Goal: Task Accomplishment & Management: Complete application form

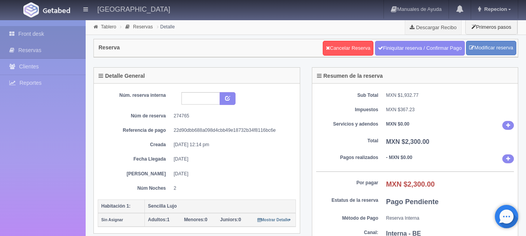
click at [39, 33] on link "Front desk" at bounding box center [43, 34] width 86 height 16
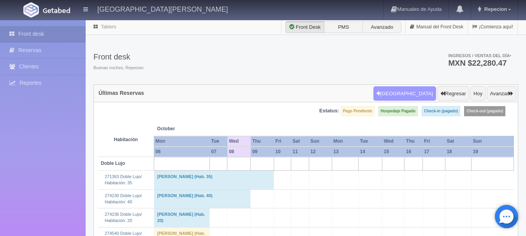
click at [406, 95] on button "Nueva Reserva" at bounding box center [404, 93] width 63 height 15
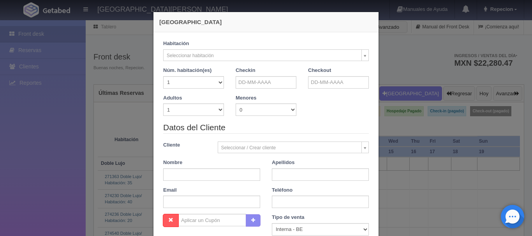
checkbox input "false"
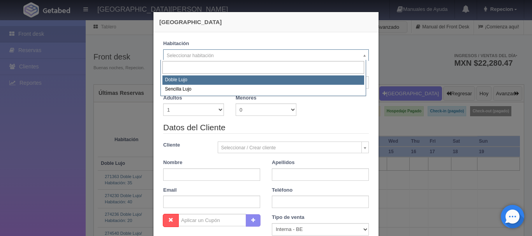
select select "577"
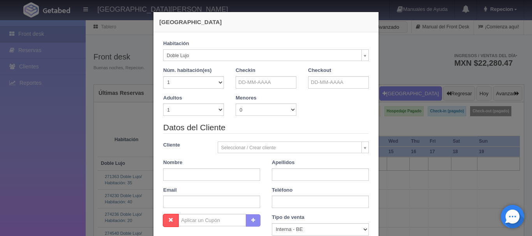
checkbox input "false"
click at [218, 83] on select "1 2 3 4 5 6 7 8 9 10 11 12 13 14 15 16 17 18 19 20" at bounding box center [193, 82] width 61 height 12
select select "2"
click at [163, 76] on select "1 2 3 4 5 6 7 8 9 10 11 12 13 14 15 16 17 18 19 20" at bounding box center [193, 82] width 61 height 12
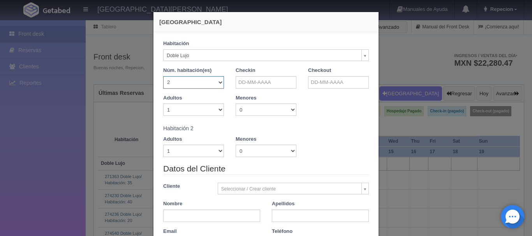
checkbox input "false"
click at [219, 109] on select "1 2 3 4 5 6 7 8 9 10" at bounding box center [193, 110] width 61 height 12
select select "2"
click at [163, 104] on select "1 2 3 4 5 6 7 8 9 10" at bounding box center [193, 110] width 61 height 12
checkbox input "false"
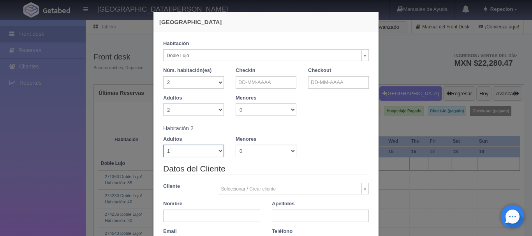
drag, startPoint x: 218, startPoint y: 151, endPoint x: 213, endPoint y: 151, distance: 5.4
click at [218, 151] on select "1 2 3 4 5 6 7 8 9 10" at bounding box center [193, 151] width 61 height 12
select select "2"
click at [163, 145] on select "1 2 3 4 5 6 7 8 9 10" at bounding box center [193, 151] width 61 height 12
checkbox input "false"
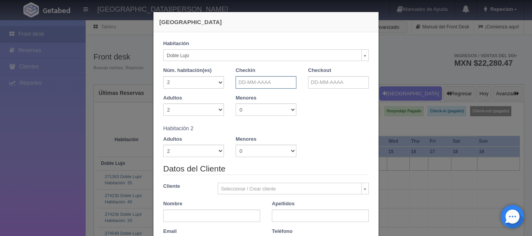
click at [244, 86] on input "text" at bounding box center [265, 82] width 61 height 12
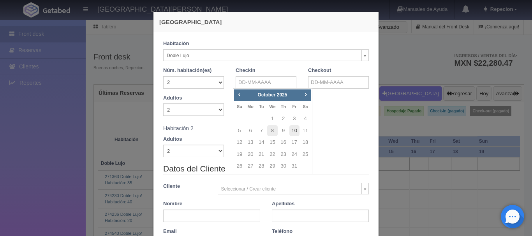
click at [296, 131] on link "10" at bounding box center [294, 130] width 10 height 11
type input "10-10-2025"
checkbox input "false"
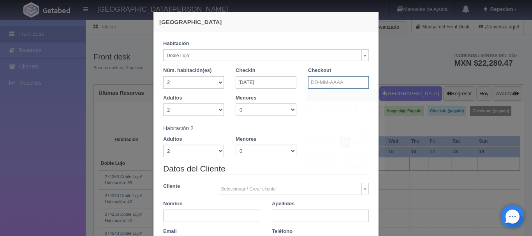
click at [321, 83] on input "text" at bounding box center [338, 82] width 61 height 12
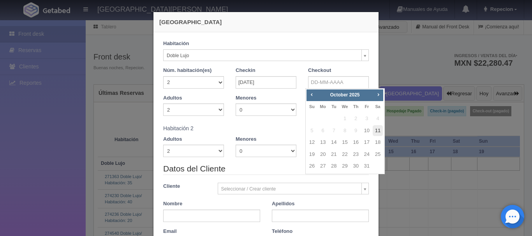
click at [379, 132] on link "11" at bounding box center [377, 130] width 10 height 11
type input "11-10-2025"
checkbox input "false"
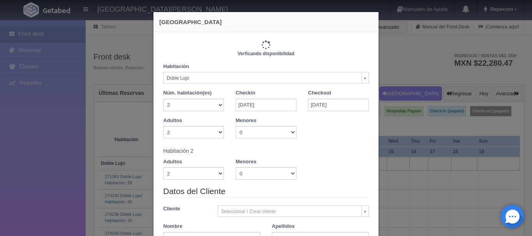
type input "2440.00"
checkbox input "false"
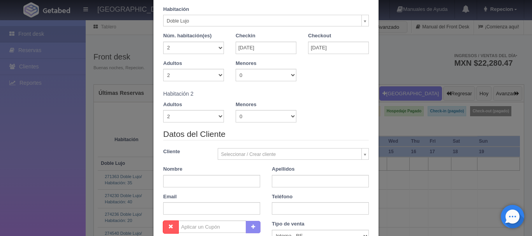
scroll to position [78, 0]
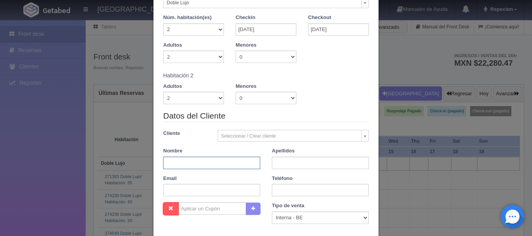
click at [201, 166] on input "text" at bounding box center [211, 163] width 97 height 12
type input "juan carlos"
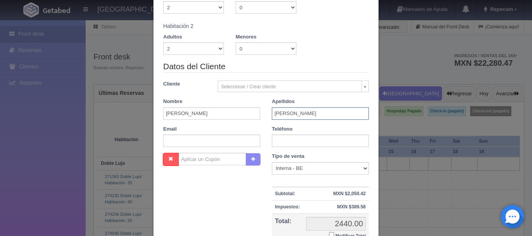
scroll to position [212, 0]
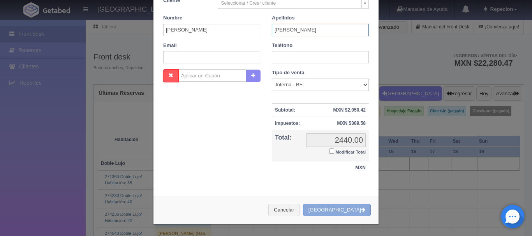
type input "garcia"
click at [339, 210] on button "[GEOGRAPHIC_DATA]" at bounding box center [337, 210] width 68 height 13
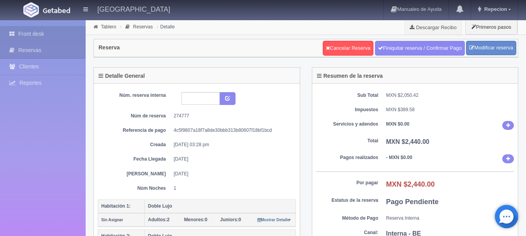
click at [34, 32] on link "Front desk" at bounding box center [43, 34] width 86 height 16
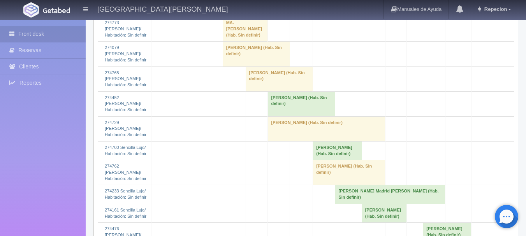
scroll to position [817, 0]
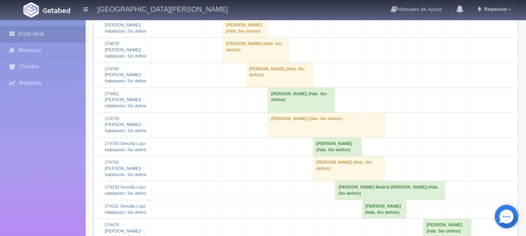
click at [245, 38] on td "MA. EUGENIA JUAREZ BARRON (Hab. Sin definir)" at bounding box center [245, 25] width 45 height 25
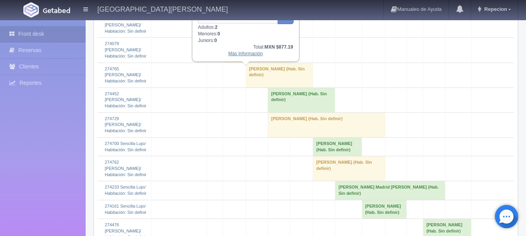
click at [250, 55] on link "Más Información" at bounding box center [245, 53] width 35 height 5
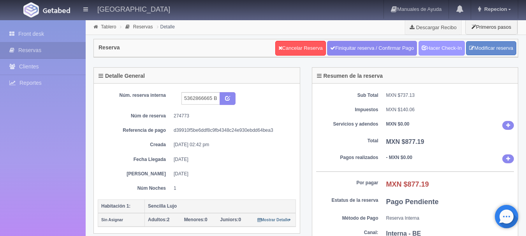
click at [430, 50] on link "Hacer Check-In" at bounding box center [441, 48] width 46 height 15
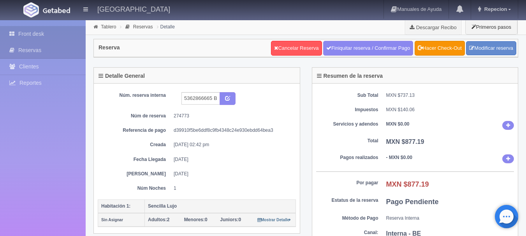
click at [36, 36] on link "Front desk" at bounding box center [43, 34] width 86 height 16
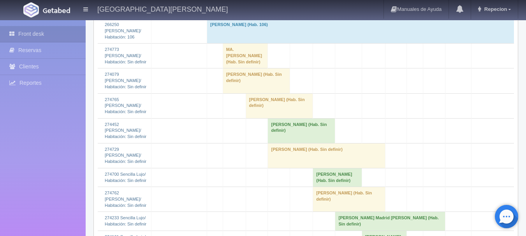
scroll to position [817, 0]
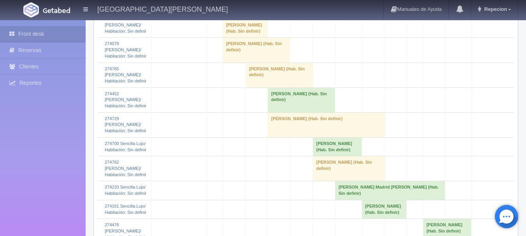
click at [248, 38] on td "MA. [PERSON_NAME] (Hab. Sin definir)" at bounding box center [245, 25] width 45 height 25
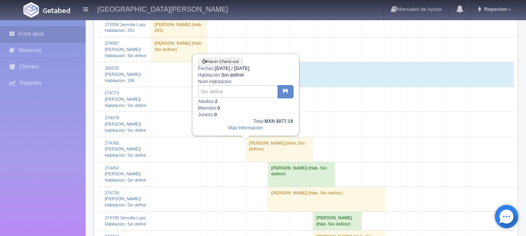
scroll to position [740, 0]
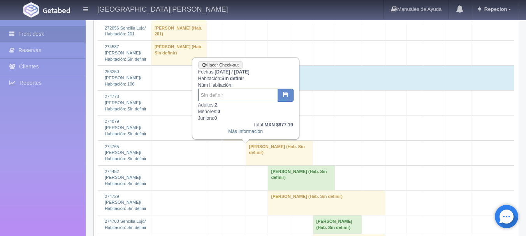
click at [241, 99] on input "text" at bounding box center [238, 95] width 80 height 12
type input "22"
click at [289, 95] on button "button" at bounding box center [286, 95] width 16 height 13
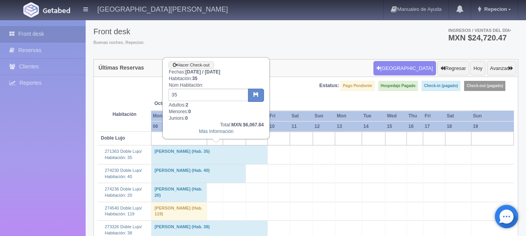
scroll to position [39, 0]
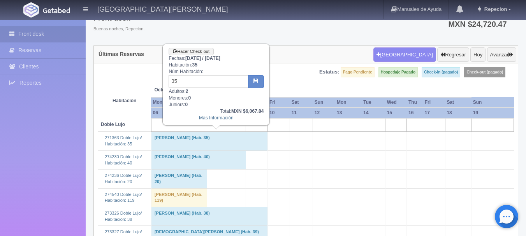
click at [234, 140] on td "[PERSON_NAME] (Hab. 35)" at bounding box center [209, 141] width 117 height 19
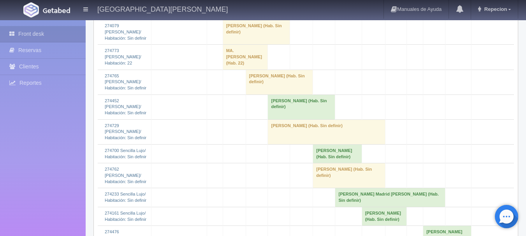
scroll to position [740, 0]
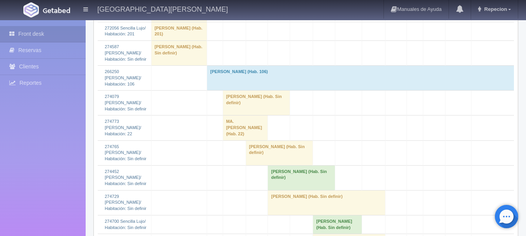
click at [246, 116] on td "[PERSON_NAME] (Hab. Sin definir)" at bounding box center [256, 103] width 67 height 25
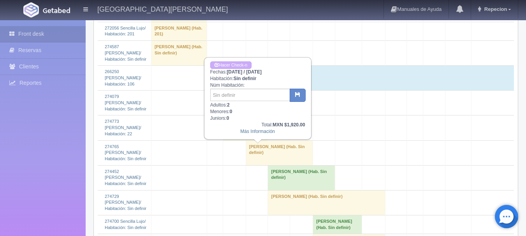
click at [246, 116] on td "[PERSON_NAME] (Hab. Sin definir)" at bounding box center [256, 103] width 67 height 25
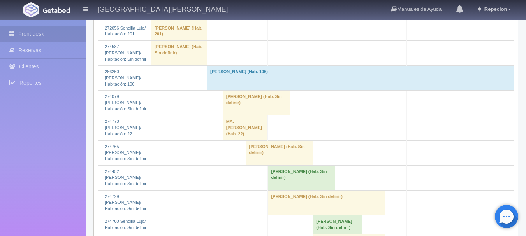
click at [272, 165] on td "[PERSON_NAME] (Hab. Sin definir)" at bounding box center [279, 153] width 67 height 25
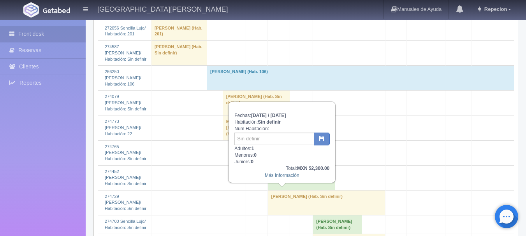
click at [265, 165] on td "[PERSON_NAME] (Hab. Sin definir)" at bounding box center [279, 153] width 67 height 25
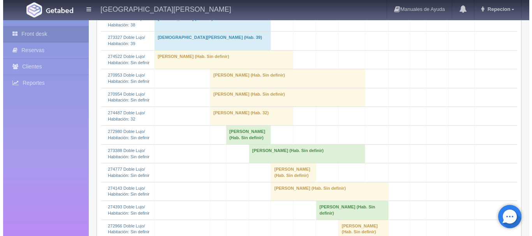
scroll to position [0, 0]
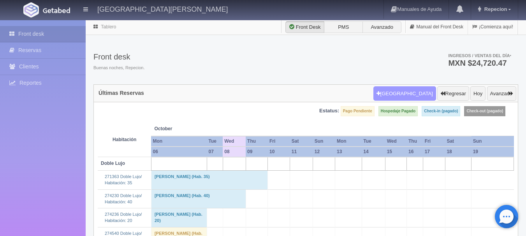
click at [409, 93] on button "[GEOGRAPHIC_DATA]" at bounding box center [404, 93] width 63 height 15
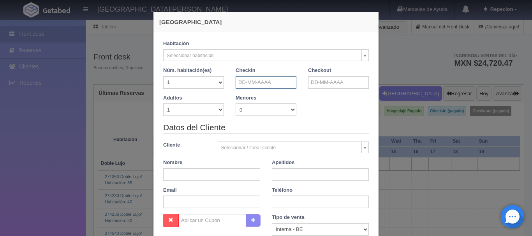
click at [267, 84] on input "text" at bounding box center [265, 82] width 61 height 12
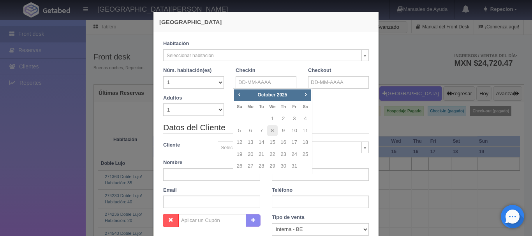
checkbox input "false"
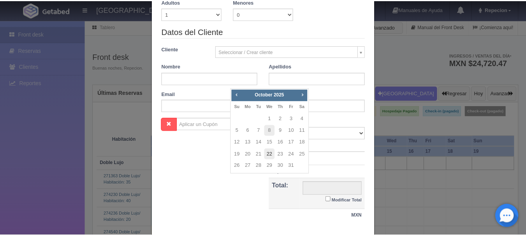
scroll to position [145, 0]
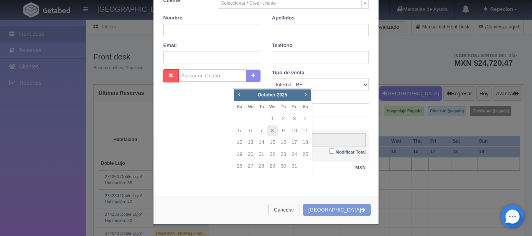
click at [299, 209] on button "Cancelar" at bounding box center [283, 210] width 31 height 13
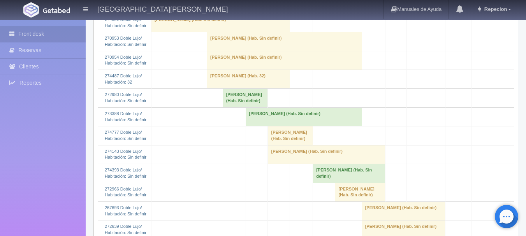
scroll to position [272, 0]
